Goal: Use online tool/utility: Use online tool/utility

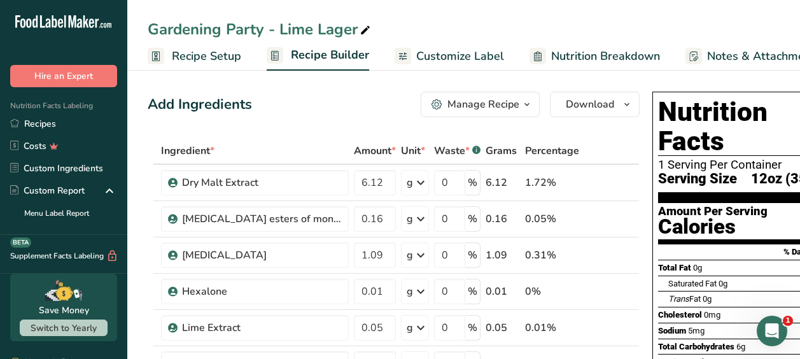
drag, startPoint x: 50, startPoint y: 128, endPoint x: 205, endPoint y: 134, distance: 155.3
click at [50, 128] on link "Recipes" at bounding box center [63, 124] width 127 height 22
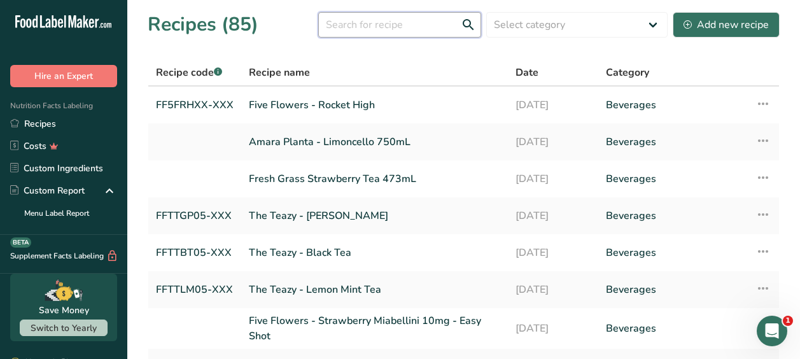
click at [363, 25] on input "text" at bounding box center [399, 24] width 163 height 25
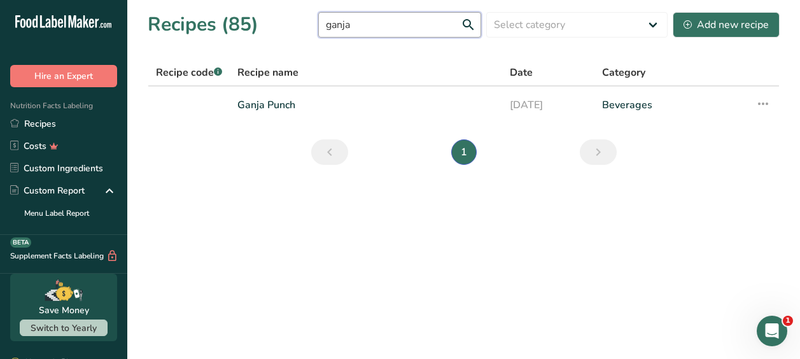
type input "ganja"
click at [271, 108] on link "Ganja Punch" at bounding box center [365, 105] width 257 height 27
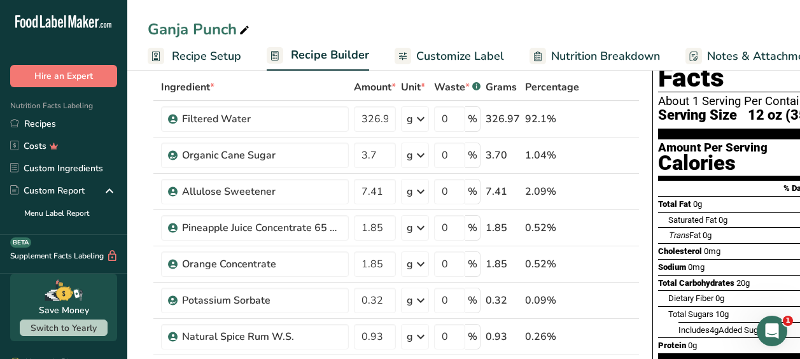
scroll to position [254, 0]
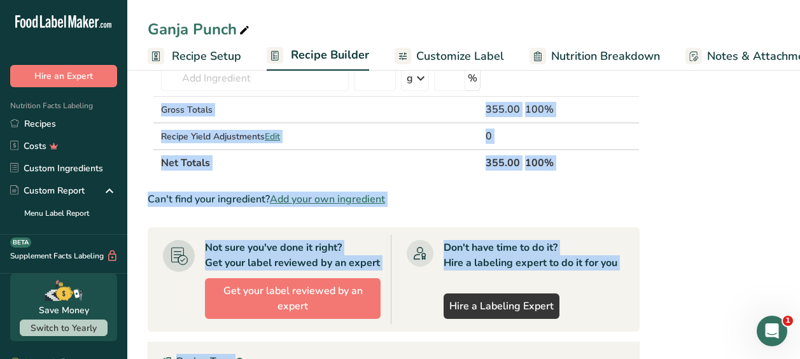
drag, startPoint x: 546, startPoint y: 358, endPoint x: 601, endPoint y: 360, distance: 55.4
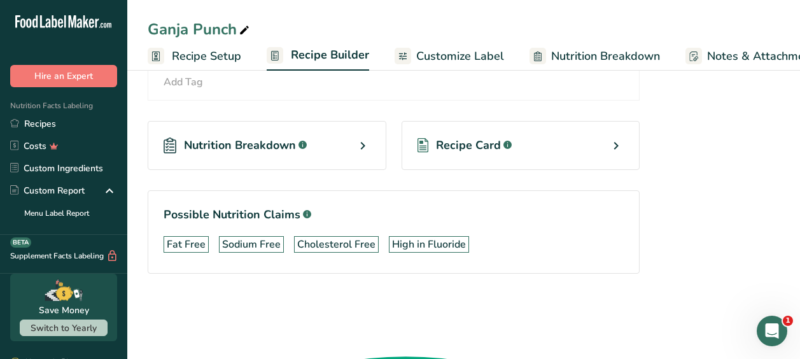
scroll to position [856, 0]
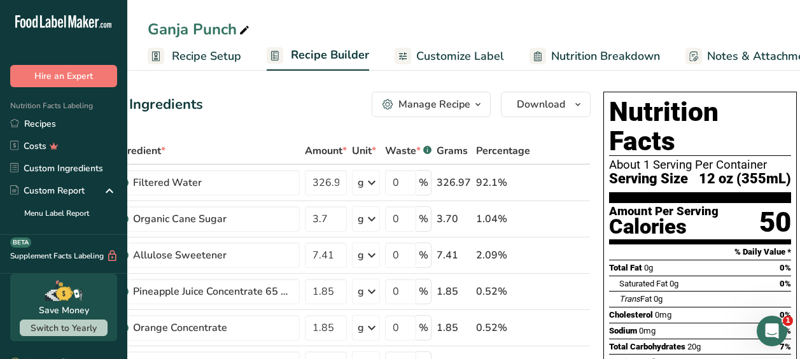
scroll to position [0, 48]
